Goal: Task Accomplishment & Management: Use online tool/utility

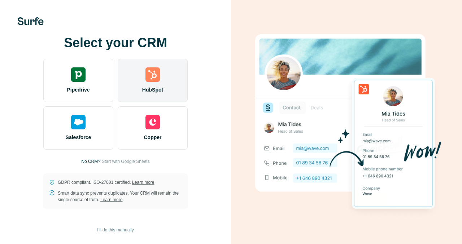
click at [154, 75] on img at bounding box center [153, 75] width 14 height 14
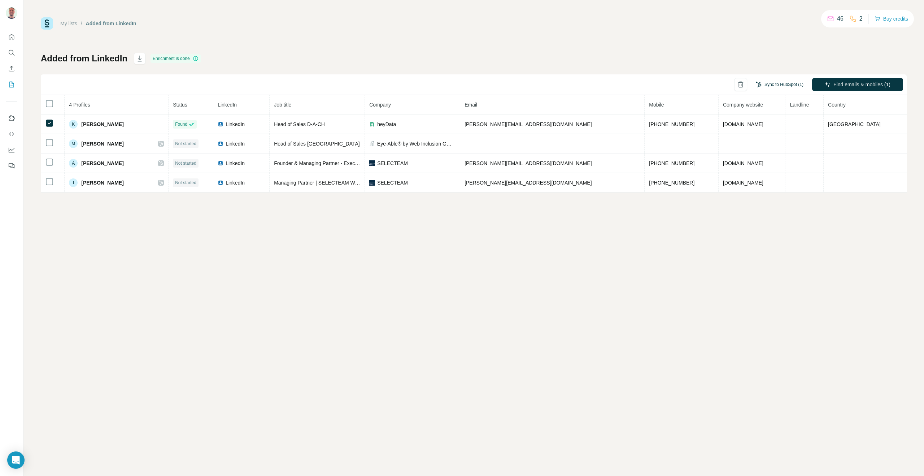
click at [799, 83] on button "Sync to HubSpot (1)" at bounding box center [780, 84] width 58 height 11
click at [767, 148] on button "Sync to HubSpot" at bounding box center [766, 147] width 80 height 14
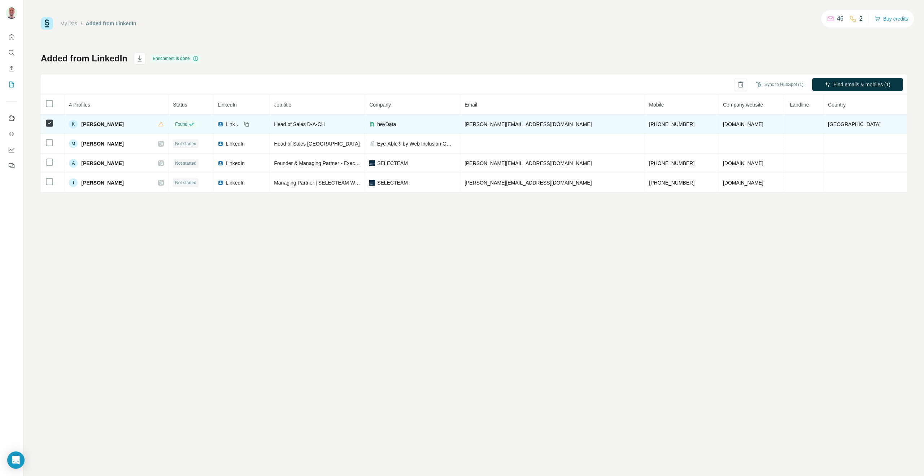
click at [100, 123] on span "[PERSON_NAME]" at bounding box center [102, 124] width 42 height 7
click at [115, 123] on span "[PERSON_NAME]" at bounding box center [102, 124] width 42 height 7
